Goal: Task Accomplishment & Management: Use online tool/utility

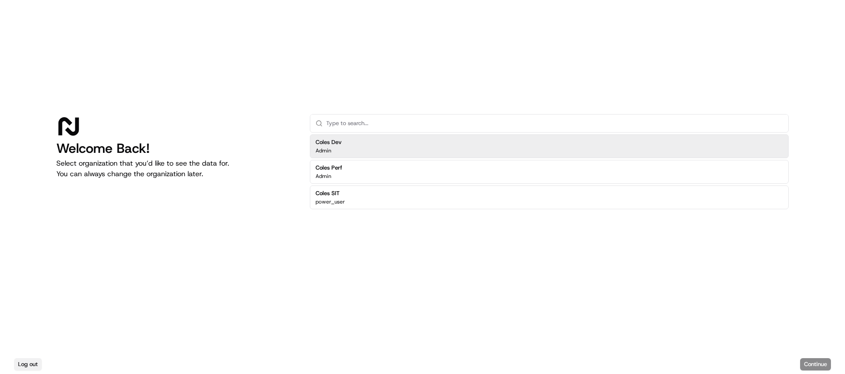
click at [25, 363] on button "Log out" at bounding box center [28, 364] width 28 height 12
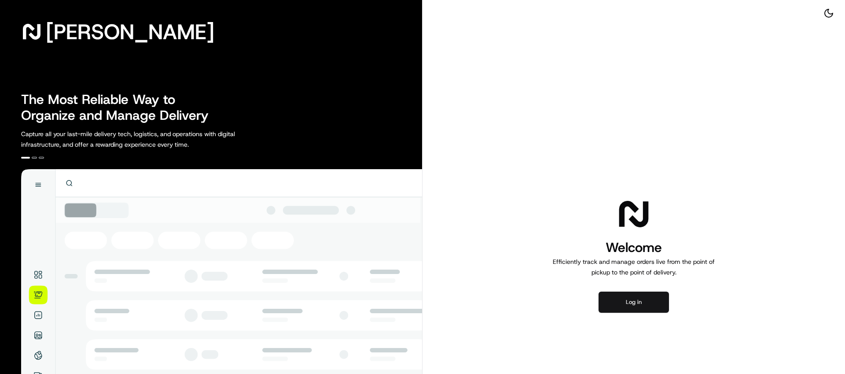
click at [646, 304] on button "Log in" at bounding box center [633, 301] width 70 height 21
